Goal: Browse casually

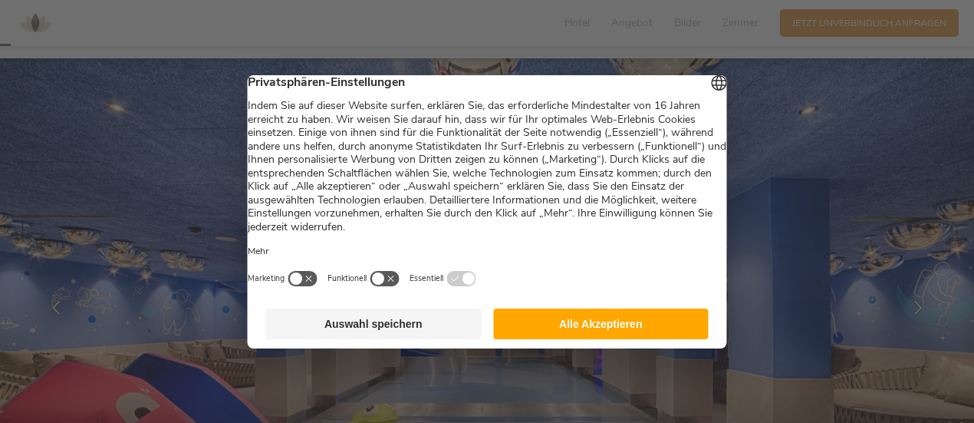
scroll to position [153, 0]
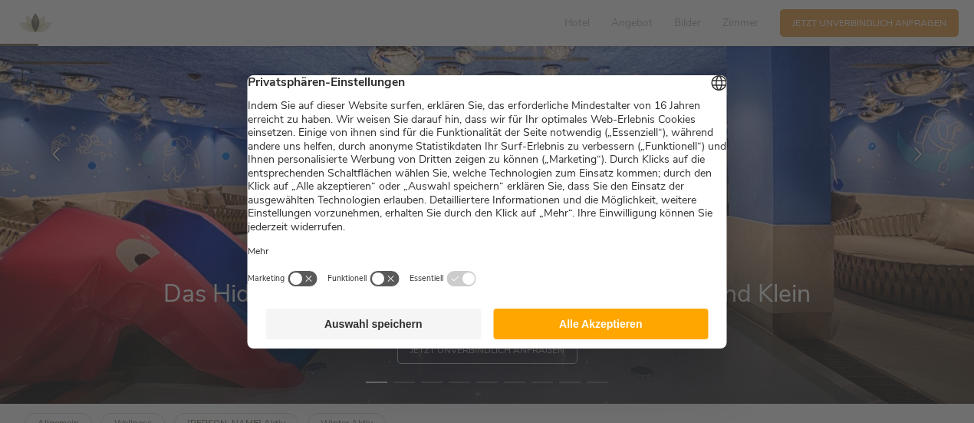
click at [633, 330] on button "Alle Akzeptieren" at bounding box center [601, 323] width 216 height 31
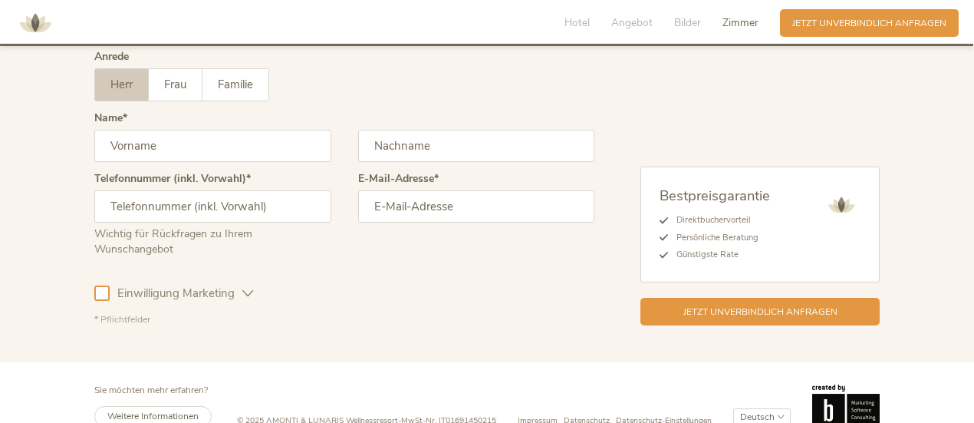
scroll to position [3866, 0]
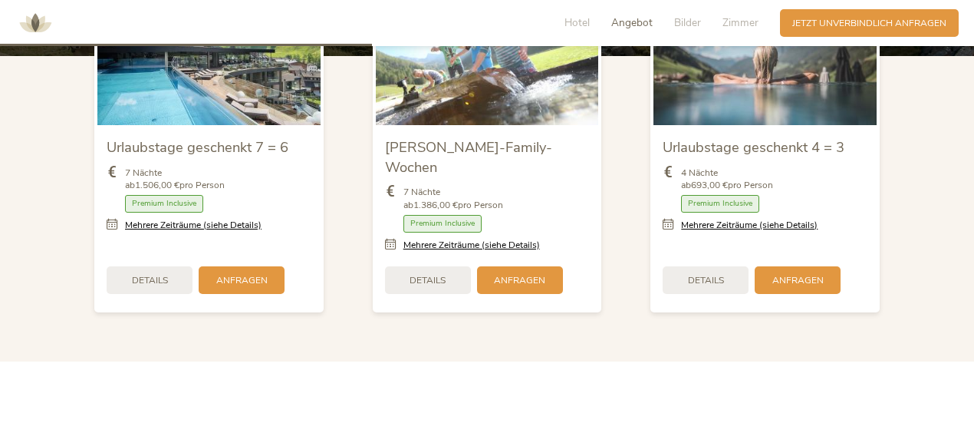
scroll to position [1611, 0]
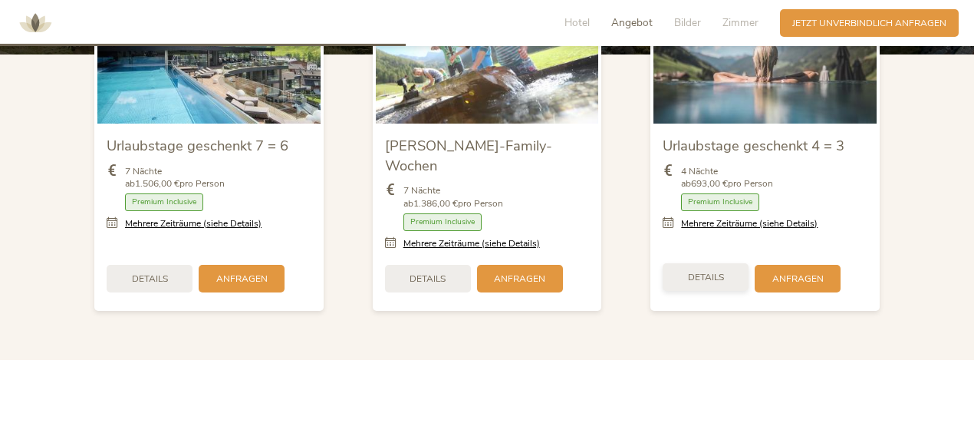
click at [729, 263] on div "Details" at bounding box center [706, 277] width 86 height 28
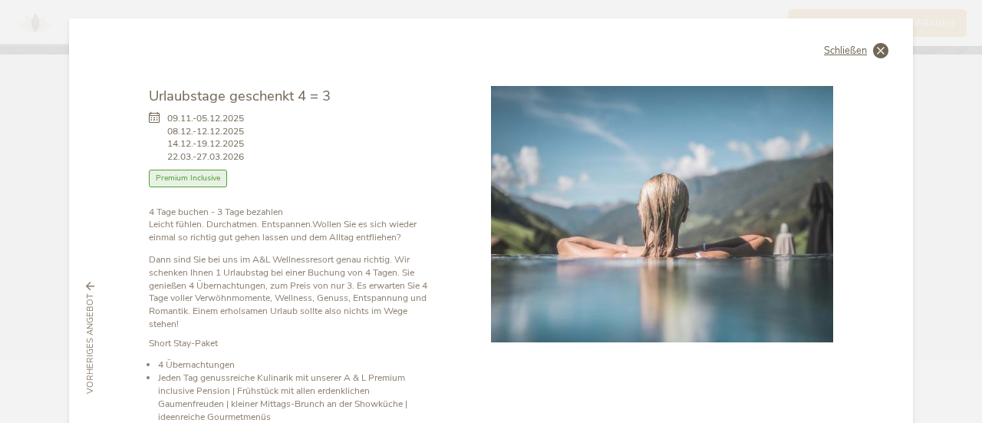
click at [879, 56] on icon at bounding box center [880, 50] width 15 height 15
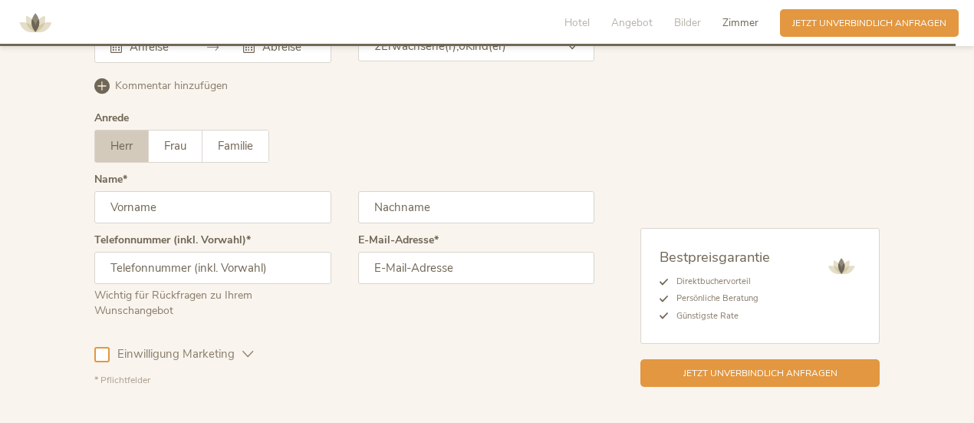
scroll to position [3835, 0]
